Goal: Task Accomplishment & Management: Use online tool/utility

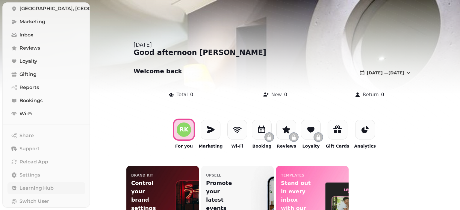
scroll to position [92, 0]
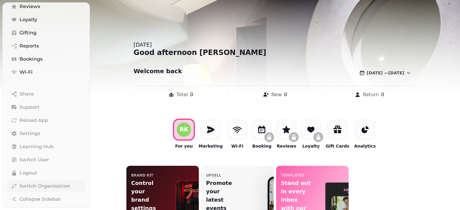
click at [45, 188] on span "Switch Organisation" at bounding box center [44, 186] width 51 height 7
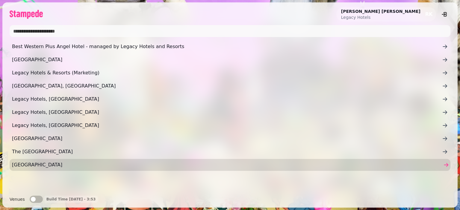
click at [42, 163] on span "[GEOGRAPHIC_DATA]" at bounding box center [227, 165] width 430 height 7
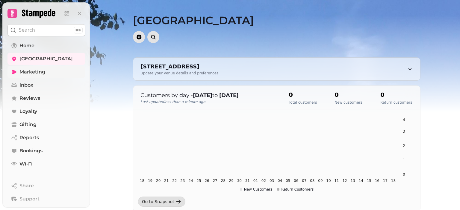
click at [37, 72] on span "Marketing" at bounding box center [32, 72] width 26 height 7
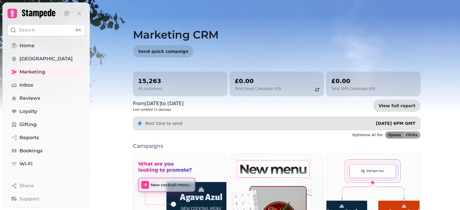
drag, startPoint x: 390, startPoint y: 40, endPoint x: 447, endPoint y: 43, distance: 57.2
click at [390, 40] on h1 "Marketing CRM" at bounding box center [276, 27] width 287 height 26
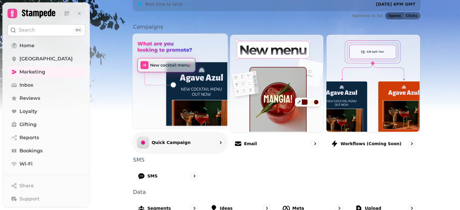
scroll to position [120, 0]
click at [194, 140] on div "Quick Campaign" at bounding box center [180, 142] width 96 height 22
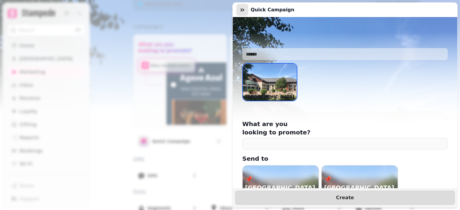
click at [241, 8] on icon "button" at bounding box center [242, 10] width 6 height 6
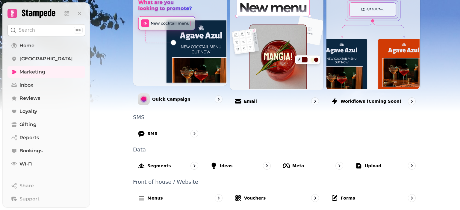
scroll to position [162, 0]
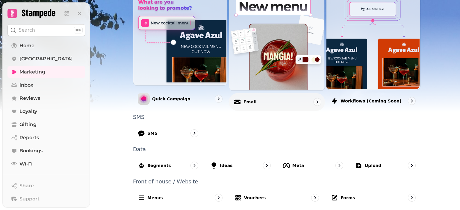
click at [288, 100] on div "Email" at bounding box center [277, 102] width 96 height 18
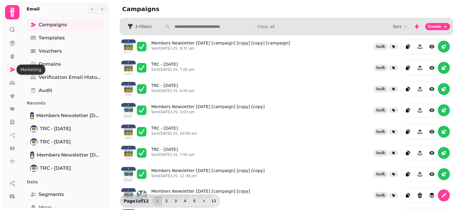
click at [13, 68] on icon at bounding box center [12, 70] width 6 height 6
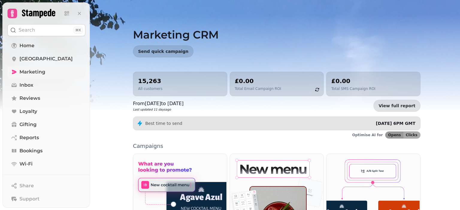
click at [39, 75] on span "Marketing" at bounding box center [32, 72] width 26 height 7
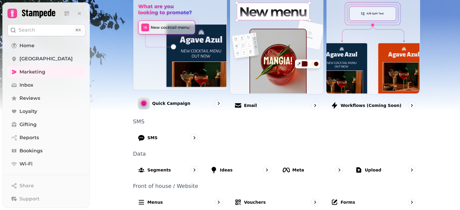
scroll to position [162, 0]
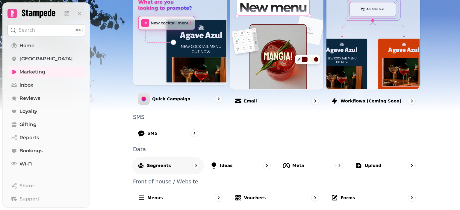
click at [162, 168] on div "Segments" at bounding box center [168, 166] width 72 height 18
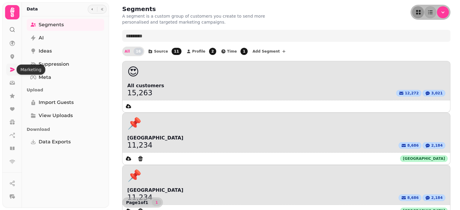
click at [8, 68] on link at bounding box center [12, 70] width 12 height 12
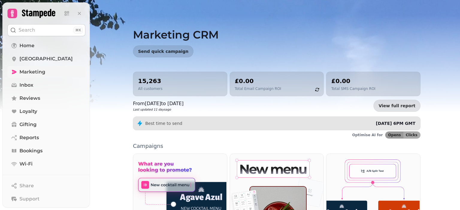
click at [34, 75] on span "Marketing" at bounding box center [32, 72] width 26 height 7
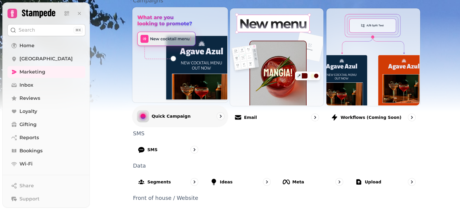
scroll to position [162, 0]
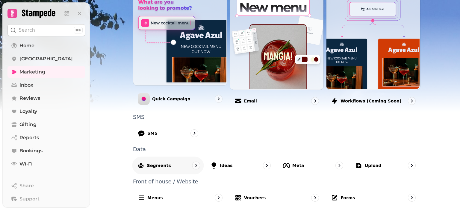
click at [156, 168] on p "Segments" at bounding box center [159, 165] width 24 height 6
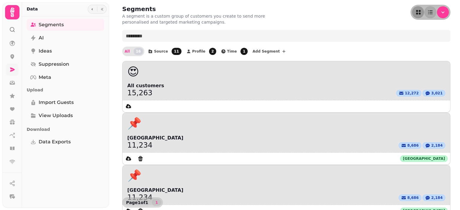
click at [12, 70] on icon at bounding box center [12, 70] width 6 height 6
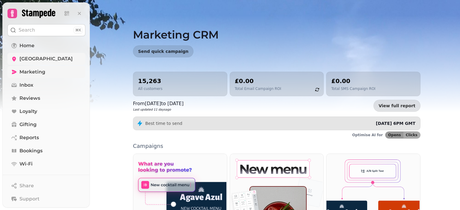
click at [47, 58] on span "[GEOGRAPHIC_DATA]" at bounding box center [45, 58] width 53 height 7
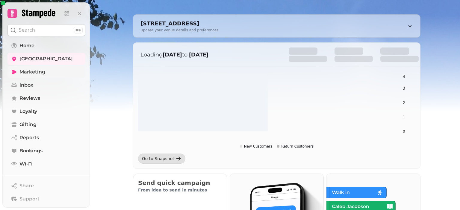
scroll to position [60, 0]
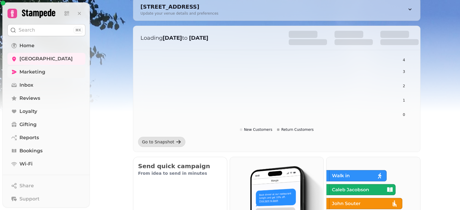
click at [32, 74] on span "Marketing" at bounding box center [32, 72] width 26 height 7
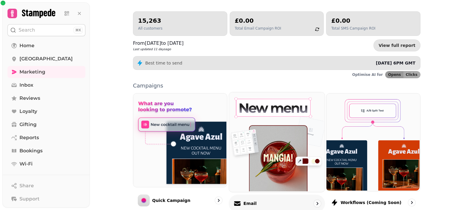
scroll to position [162, 0]
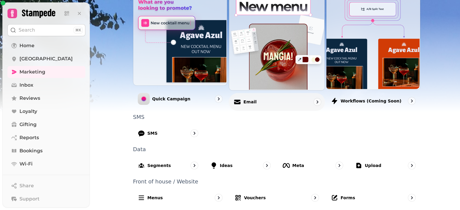
click at [283, 101] on div "Email" at bounding box center [277, 102] width 96 height 18
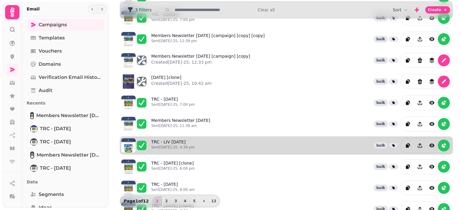
scroll to position [155, 0]
